Goal: Check status: Check status

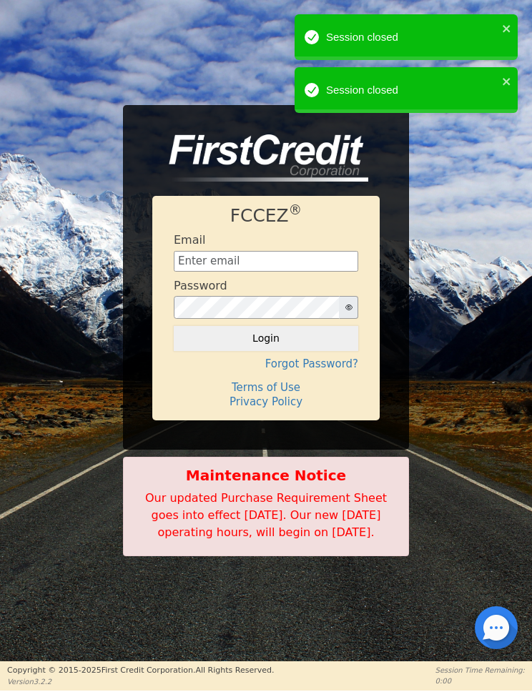
click at [276, 258] on input "text" at bounding box center [266, 261] width 184 height 21
type input "[EMAIL_ADDRESS][DOMAIN_NAME]"
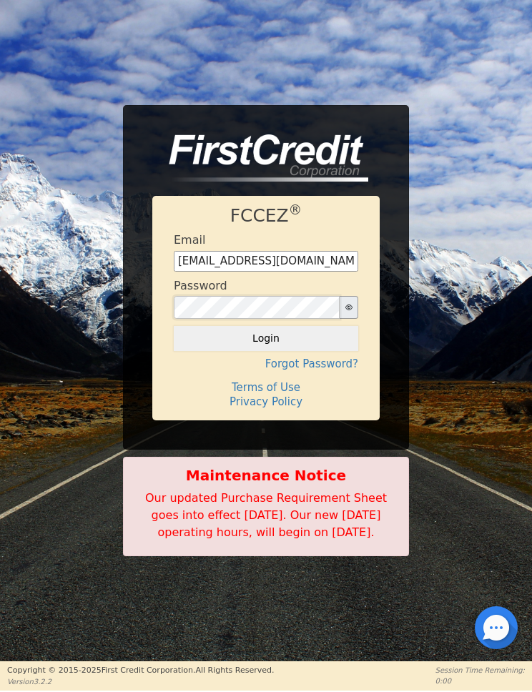
click at [174, 326] on button "Login" at bounding box center [266, 338] width 184 height 24
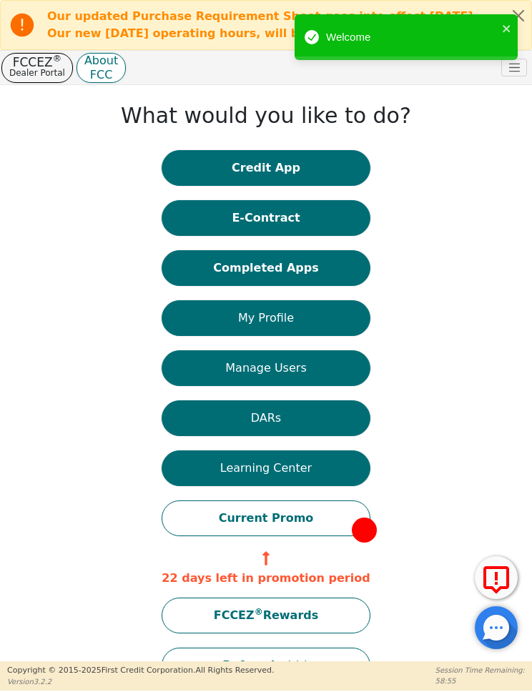
click at [272, 268] on button "Completed Apps" at bounding box center [266, 268] width 208 height 36
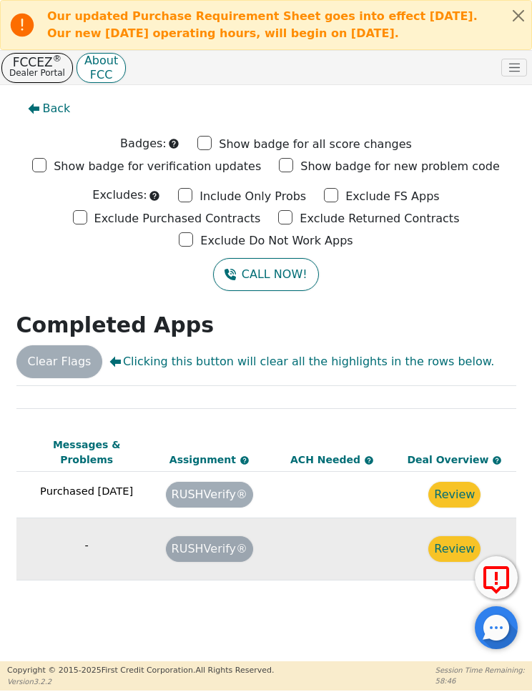
scroll to position [0, 1060]
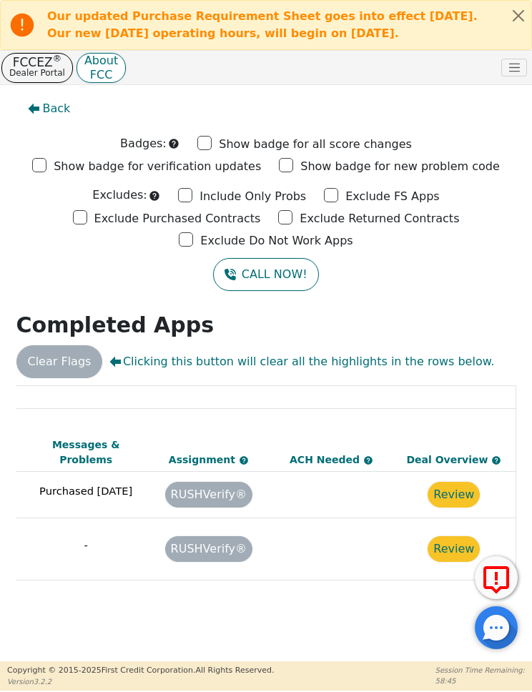
click at [453, 542] on button "Review" at bounding box center [454, 549] width 52 height 26
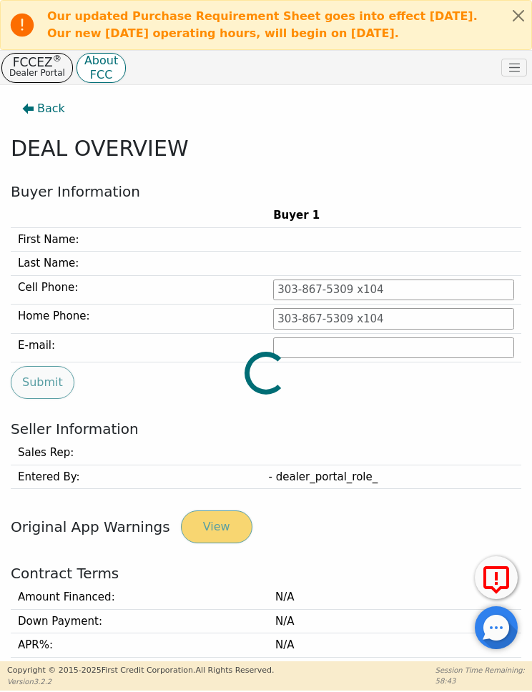
type input "[PHONE_NUMBER]"
type input "[EMAIL_ADDRESS][DOMAIN_NAME]"
